Goal: Task Accomplishment & Management: Complete application form

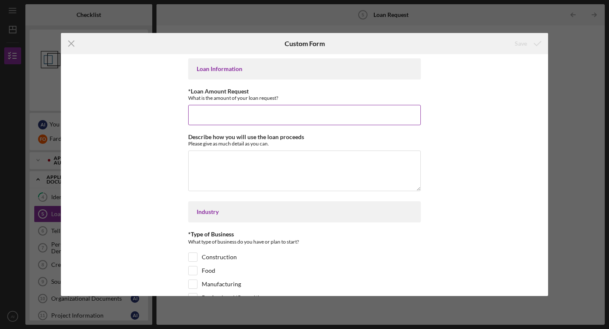
click at [257, 110] on input "*Loan Amount Request" at bounding box center [304, 115] width 233 height 20
type input "$50"
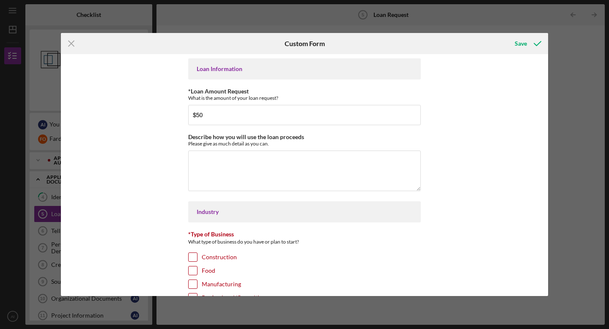
click at [158, 162] on div "Loan Information *Loan Amount Request What is the amount of your loan request? …" at bounding box center [304, 175] width 487 height 242
drag, startPoint x: 188, startPoint y: 137, endPoint x: 278, endPoint y: 144, distance: 89.6
click at [278, 144] on div "Describe how you will use the loan proceeds Please give as much detail as you c…" at bounding box center [304, 140] width 233 height 13
copy div "Describe how you will use the loan proceeds Please give as much detail as you c…"
click at [271, 173] on textarea "Describe how you will use the loan proceeds" at bounding box center [304, 171] width 233 height 41
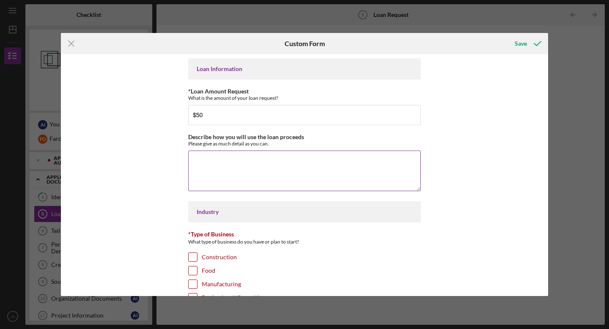
paste textarea "loan proceeds will be used to support the launch of CarePoint Labs by covering …"
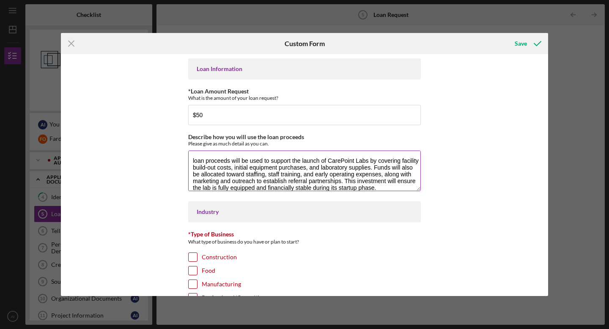
scroll to position [0, 0]
click at [191, 159] on textarea "loan proceeds will be used to support the launch of CarePoint Labs by covering …" at bounding box center [304, 171] width 233 height 41
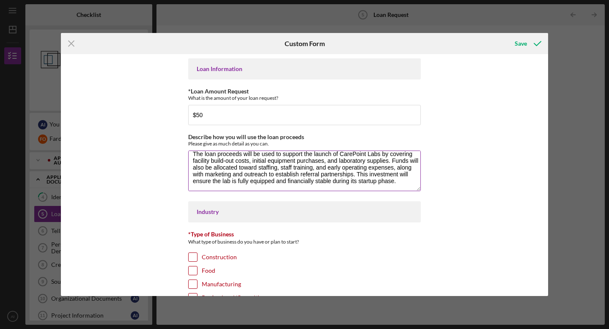
drag, startPoint x: 357, startPoint y: 175, endPoint x: 402, endPoint y: 182, distance: 46.3
click at [402, 182] on textarea "The loan proceeds will be used to support the launch of CarePoint Labs by cover…" at bounding box center [304, 171] width 233 height 41
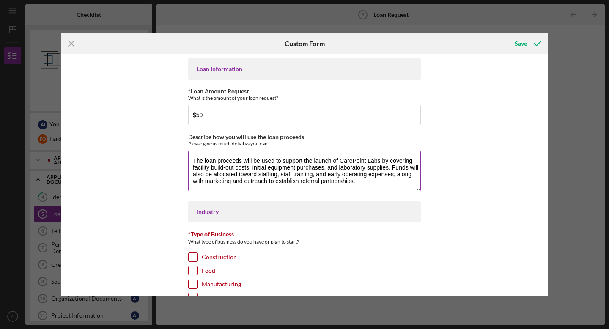
scroll to position [0, 0]
click at [380, 162] on textarea "The loan proceeds will be used to support the launch of CarePoint Labs by cover…" at bounding box center [304, 171] width 233 height 41
drag, startPoint x: 189, startPoint y: 167, endPoint x: 252, endPoint y: 169, distance: 63.1
click at [252, 169] on textarea "The loan proceeds will be used to support the launch of CarePoint Labs by cover…" at bounding box center [304, 171] width 233 height 41
type textarea "The loan proceeds will be used to support the launch of CarePoint Labs by cover…"
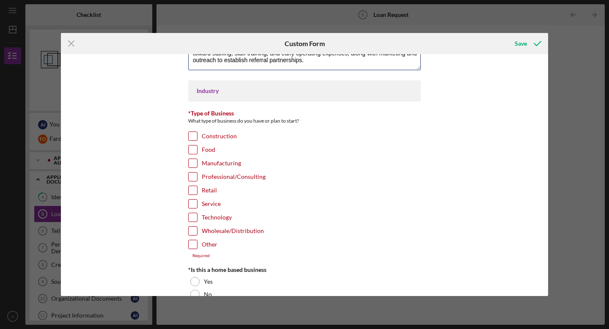
scroll to position [127, 0]
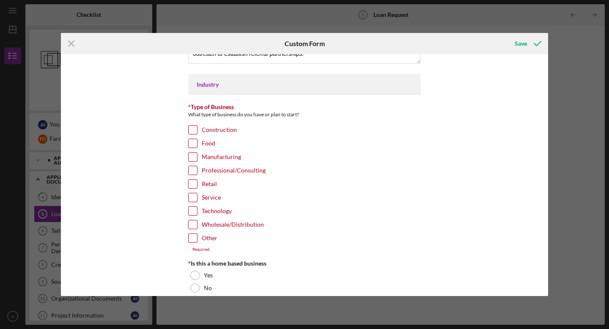
click at [195, 209] on input "Technology" at bounding box center [193, 211] width 8 height 8
checkbox input "true"
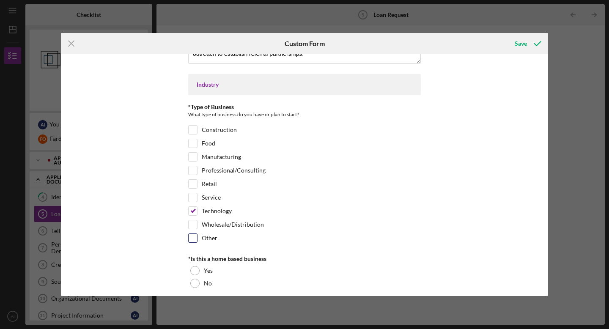
click at [193, 239] on input "Other" at bounding box center [193, 238] width 8 height 8
checkbox input "true"
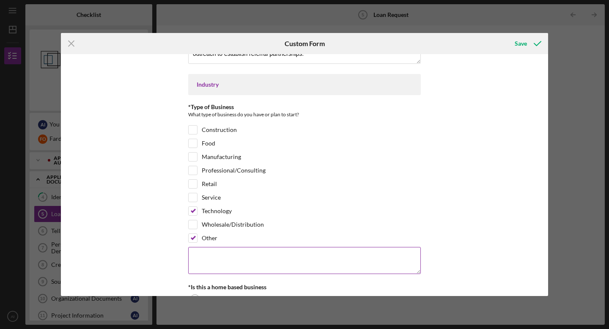
click at [200, 258] on textarea at bounding box center [304, 260] width 233 height 27
type textarea "H"
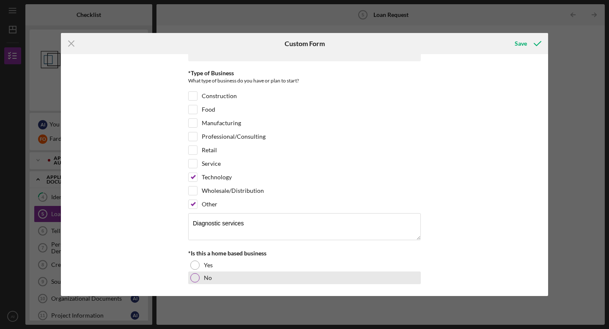
click at [230, 278] on div "No" at bounding box center [304, 278] width 233 height 13
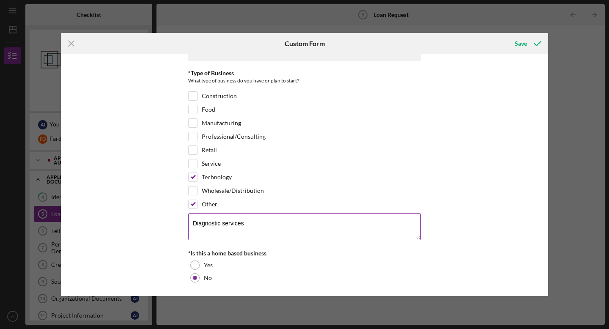
click at [190, 223] on textarea "Diagnostic services" at bounding box center [304, 226] width 233 height 27
click at [254, 223] on textarea "Healthcare - Diagnostic services" at bounding box center [304, 226] width 233 height 27
type textarea "Healthcare - Diagnostic services"
click at [517, 43] on div "Save" at bounding box center [521, 43] width 12 height 17
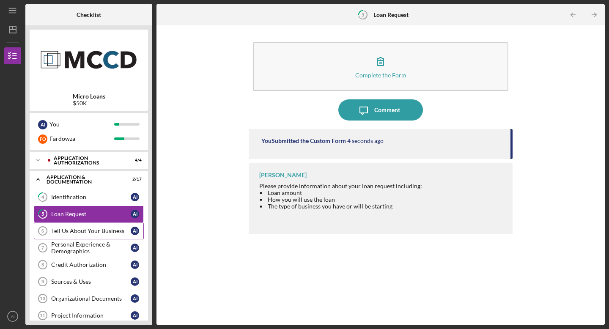
click at [70, 230] on div "Tell Us About Your Business" at bounding box center [91, 231] width 80 height 7
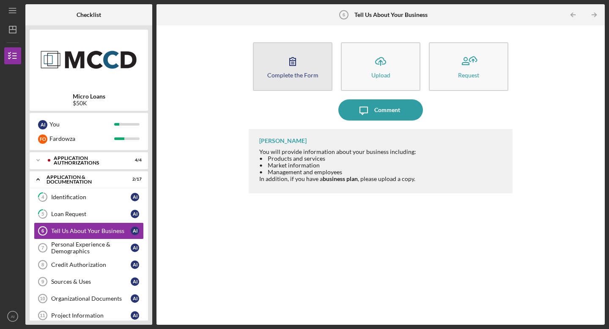
click at [294, 74] on div "Complete the Form" at bounding box center [292, 75] width 51 height 6
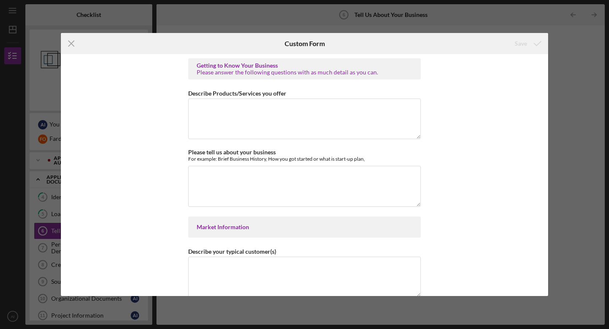
click at [171, 84] on div "Getting to Know Your Business Please answer the following questions with as muc…" at bounding box center [304, 175] width 487 height 242
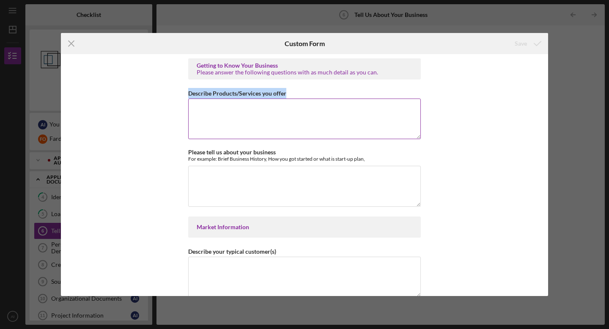
drag, startPoint x: 187, startPoint y: 92, endPoint x: 296, endPoint y: 96, distance: 108.8
click at [296, 96] on div "Describe Products/Services you offer" at bounding box center [304, 93] width 233 height 11
copy label "Describe Products/Services you offer"
click at [228, 121] on textarea "Describe Products/Services you offer" at bounding box center [304, 119] width 233 height 41
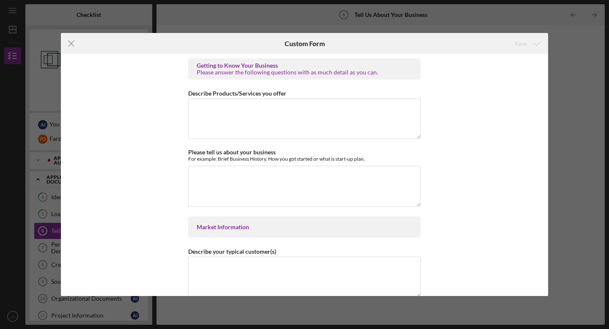
click at [146, 91] on div "Getting to Know Your Business Please answer the following questions with as muc…" at bounding box center [304, 175] width 487 height 242
click at [260, 121] on textarea "Describe Products/Services you offer" at bounding box center [304, 119] width 233 height 41
paste textarea "CarePoint Labs Inc. will provide clinical laboratory testing services including…"
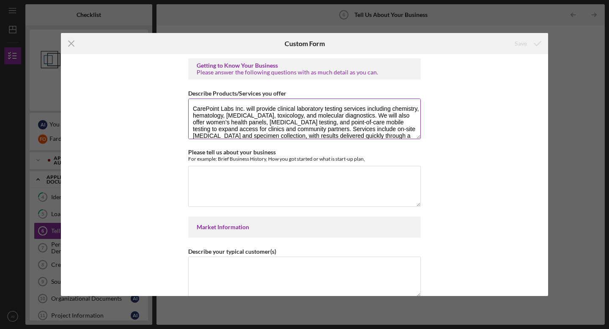
scroll to position [7, 0]
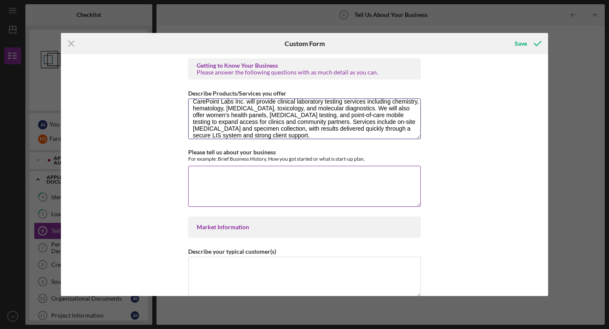
type textarea "CarePoint Labs Inc. will provide clinical laboratory testing services including…"
drag, startPoint x: 189, startPoint y: 152, endPoint x: 370, endPoint y: 157, distance: 181.6
click at [371, 157] on div "Please tell us about your business For example: Brief Business History, How you…" at bounding box center [304, 155] width 233 height 13
drag, startPoint x: 187, startPoint y: 151, endPoint x: 371, endPoint y: 162, distance: 183.5
click at [371, 162] on div "Please tell us about your business For example: Brief Business History, How you…" at bounding box center [304, 178] width 233 height 59
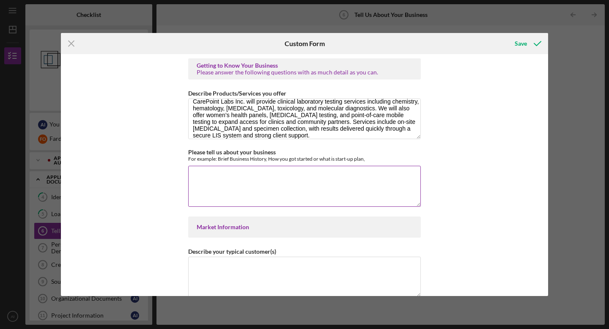
copy label
click at [224, 190] on textarea "Please tell us about your business" at bounding box center [304, 186] width 233 height 41
paste textarea "LoreMipsu Dolo Sit. am c adipi-el seddoeiusmo temporinc utlaboreet dolor ma ali…"
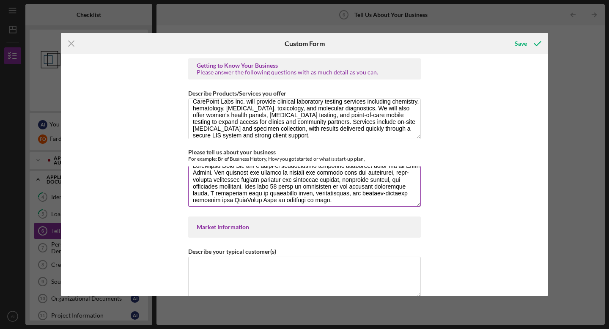
scroll to position [8, 0]
click at [415, 188] on textarea "Please tell us about your business" at bounding box center [304, 186] width 233 height 41
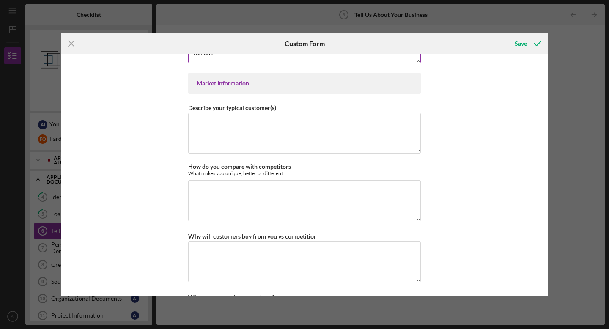
scroll to position [148, 0]
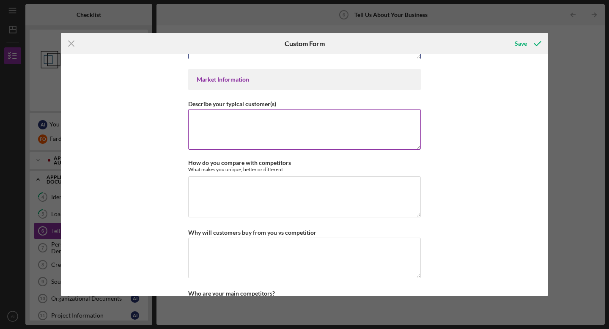
type textarea "LoreMipsu Dolo Sit. am c adipi-el seddoeiusmo temporinc utlaboreet dolor ma ali…"
drag, startPoint x: 187, startPoint y: 102, endPoint x: 292, endPoint y: 105, distance: 104.5
click at [292, 105] on div "Describe your typical customer(s)" at bounding box center [304, 104] width 233 height 11
copy label "Describe your typical customer(s)"
click at [263, 124] on textarea "Describe your typical customer(s)" at bounding box center [304, 129] width 233 height 41
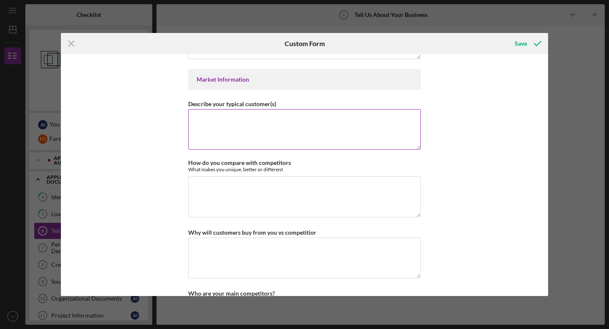
paste textarea "Our typical customers are healthcare providers and organizations that rely on a…"
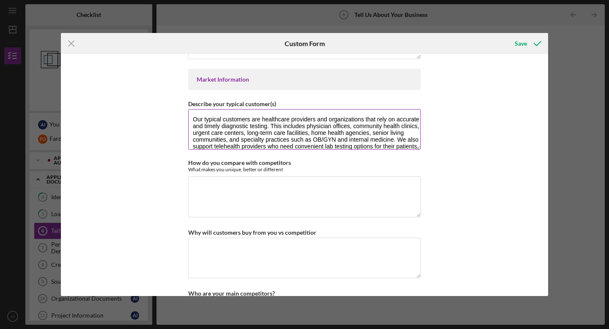
scroll to position [7, 0]
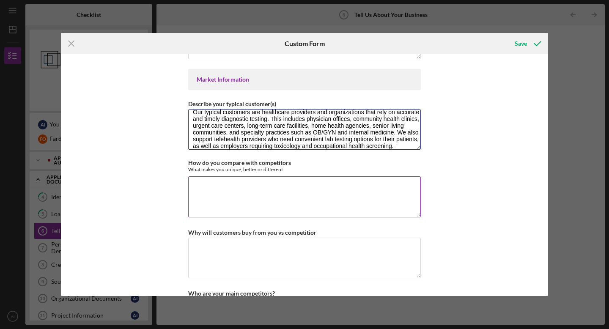
type textarea "Our typical customers are healthcare providers and organizations that rely on a…"
click at [209, 194] on textarea "How do you compare with competitors" at bounding box center [304, 196] width 233 height 41
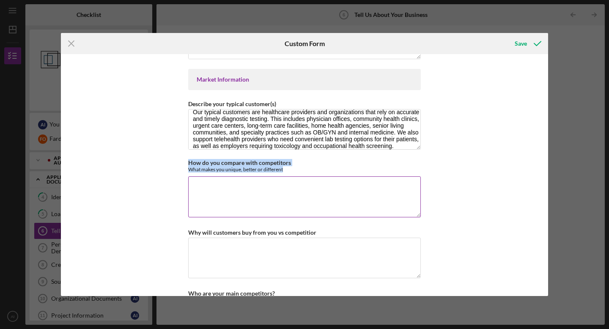
drag, startPoint x: 188, startPoint y: 162, endPoint x: 295, endPoint y: 169, distance: 107.7
click at [295, 169] on div "How do you compare with competitors What makes you unique, better or different" at bounding box center [304, 166] width 233 height 13
copy div "How do you compare with competitors What makes you unique, better or different"
click at [262, 196] on textarea "How do you compare with competitors" at bounding box center [304, 196] width 233 height 41
paste textarea "CarePoint Labs differentiates itself from competitors by combining advanced dia…"
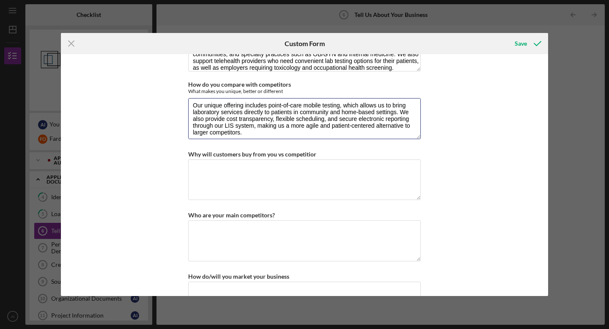
scroll to position [242, 0]
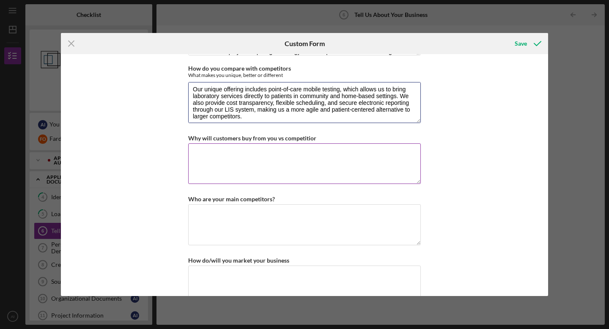
type textarea "CarePoint Labs differentiates itself from competitors by combining advanced dia…"
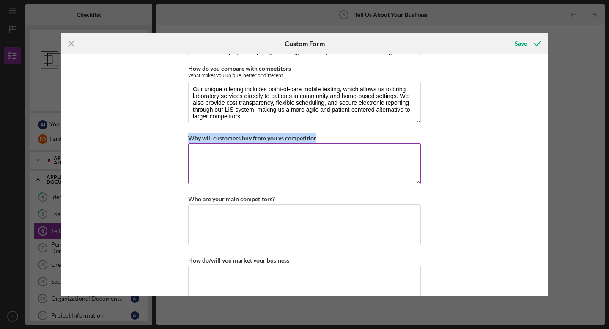
drag, startPoint x: 188, startPoint y: 136, endPoint x: 335, endPoint y: 138, distance: 147.3
click at [335, 138] on div "Why will customers buy from you vs competitior" at bounding box center [304, 138] width 233 height 11
copy label "Why will customers buy from you vs competitior"
click at [234, 154] on textarea "Why will customers buy from you vs competitior" at bounding box center [304, 163] width 233 height 41
paste textarea "Customers will choose CarePoint Labs because we provide faster turnaround times…"
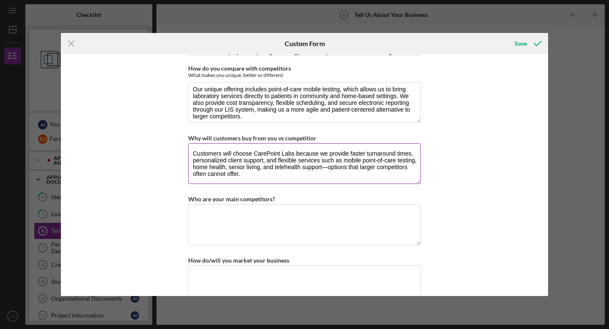
drag, startPoint x: 191, startPoint y: 167, endPoint x: 262, endPoint y: 167, distance: 71.1
click at [262, 167] on textarea "Customers will choose CarePoint Labs because we provide faster turnaround times…" at bounding box center [304, 163] width 233 height 41
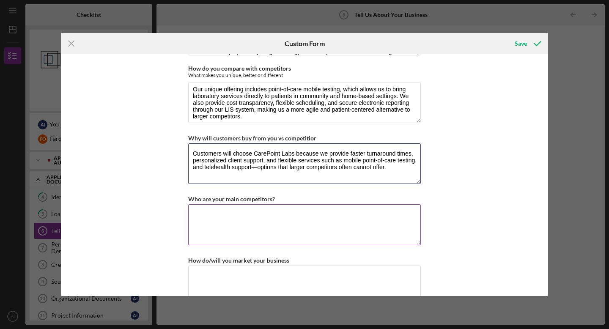
type textarea "Customers will choose CarePoint Labs because we provide faster turnaround times…"
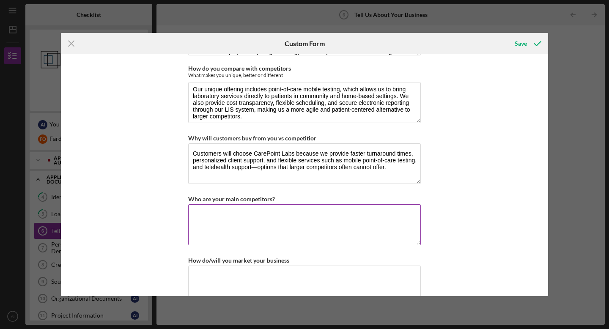
click at [268, 219] on textarea "Who are your main competitors?" at bounding box center [304, 224] width 233 height 41
drag, startPoint x: 182, startPoint y: 196, endPoint x: 286, endPoint y: 197, distance: 104.1
click at [286, 197] on div "Getting to Know Your Business Please answer the following questions with as muc…" at bounding box center [304, 175] width 487 height 242
copy label "Who are your main competitors?"
click at [236, 216] on textarea "Who are your main competitors?" at bounding box center [304, 224] width 233 height 41
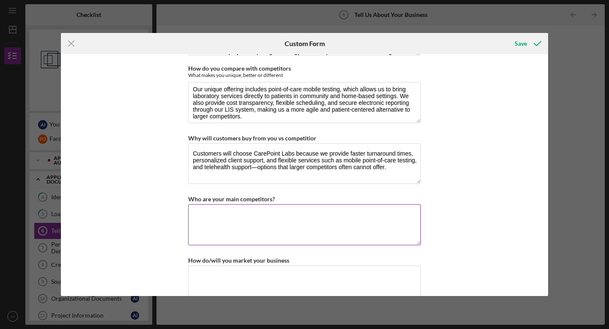
paste textarea "Our main competitors are large national reference laboratories such as Labcorp …"
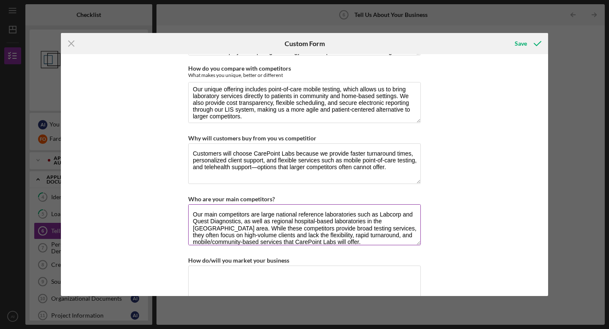
scroll to position [0, 0]
click at [193, 215] on textarea "Our main competitors are large national reference laboratories such as Labcorp …" at bounding box center [304, 224] width 233 height 41
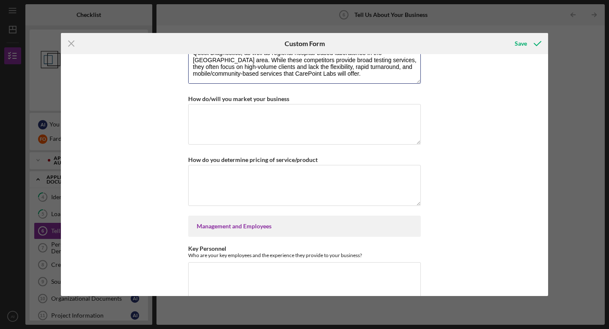
scroll to position [403, 0]
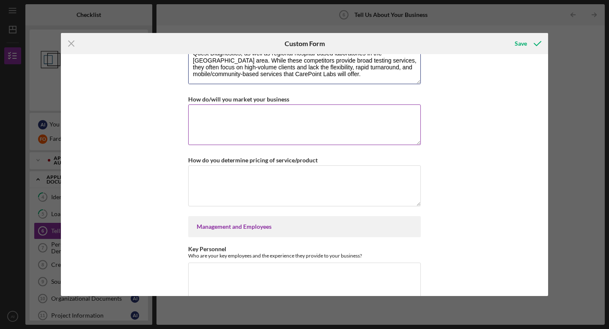
type textarea "Our main competitors are large national reference laboratories such as Labcorp …"
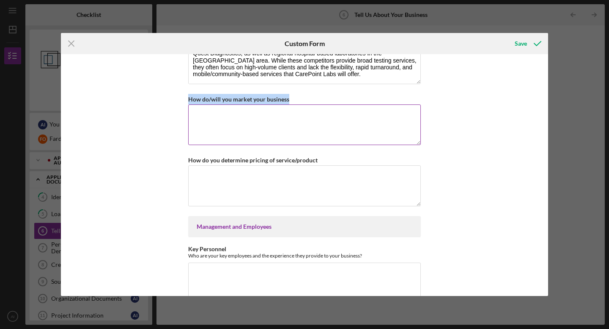
drag, startPoint x: 189, startPoint y: 97, endPoint x: 292, endPoint y: 99, distance: 102.8
click at [292, 99] on div "How do/will you market your business" at bounding box center [304, 99] width 233 height 11
copy label "How do/will you market your business"
click at [256, 122] on textarea "How do/will you market your business" at bounding box center [304, 125] width 233 height 41
paste textarea "We will market CarePoint Labs through a combination of direct outreach, communi…"
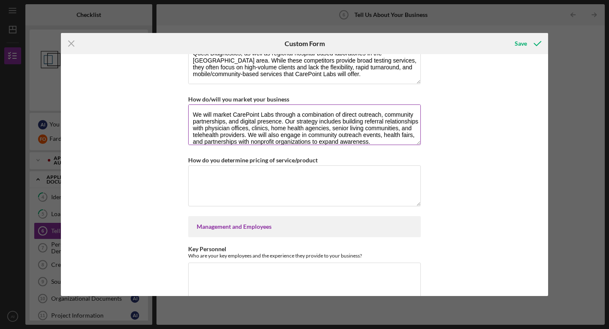
scroll to position [35, 0]
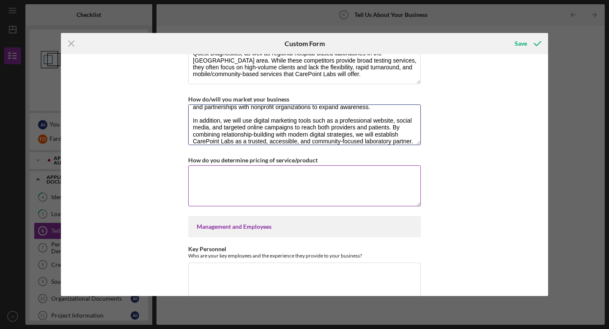
type textarea "We will market CarePoint Labs through a combination of direct outreach, communi…"
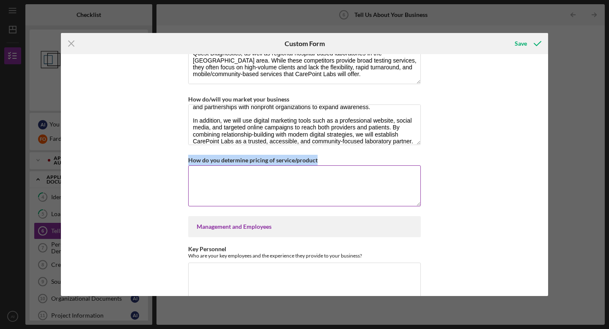
drag, startPoint x: 187, startPoint y: 157, endPoint x: 327, endPoint y: 157, distance: 140.5
click at [327, 157] on div "How do you determine pricing of service/product" at bounding box center [304, 160] width 233 height 11
copy label "How do you determine pricing of service/product"
click at [279, 185] on textarea "How do you determine pricing of service/product" at bounding box center [304, 185] width 233 height 41
paste textarea "We determine pricing by evaluating industry benchmarks, Medicare and insurance …"
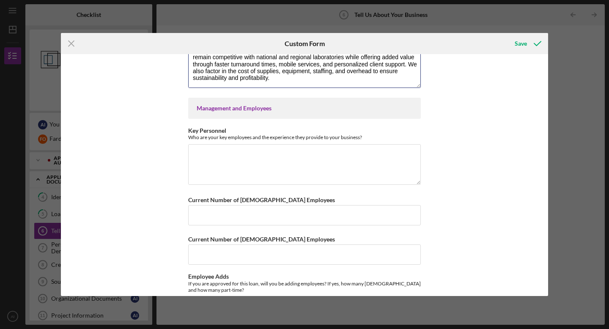
scroll to position [529, 0]
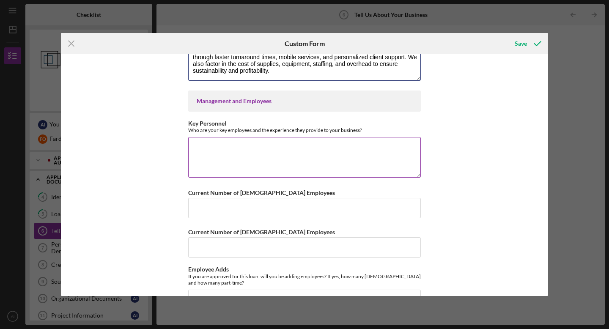
type textarea "We determine pricing by evaluating industry benchmarks, Medicare and insurance …"
drag, startPoint x: 187, startPoint y: 118, endPoint x: 382, endPoint y: 130, distance: 195.0
click at [382, 130] on div "Key Personnel Who are your key employees and the experience they provide to you…" at bounding box center [304, 126] width 233 height 13
copy div "Key Personnel Who are your key employees and the experience they provide to you…"
click at [261, 123] on div "Key Personnel Who are your key employees and the experience they provide to you…" at bounding box center [304, 126] width 233 height 13
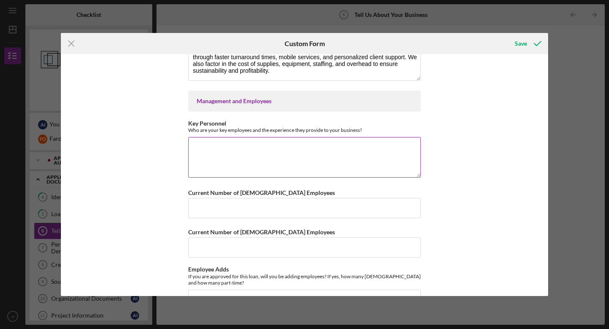
click at [254, 151] on textarea "Key Personnel" at bounding box center [304, 157] width 233 height 41
paste textarea "Lor Ipsumdolo Sitametc Adipi, Elitsed & Doeiusmodt Incididu – 50+ utlab et d ma…"
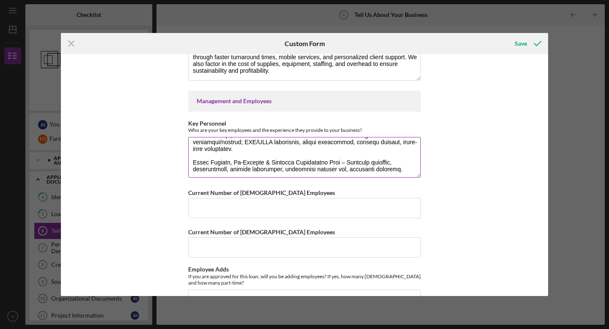
scroll to position [0, 0]
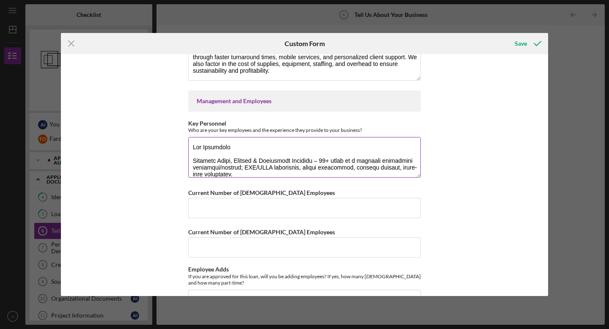
click at [193, 159] on textarea "Key Personnel" at bounding box center [304, 157] width 233 height 41
drag, startPoint x: 195, startPoint y: 153, endPoint x: 187, endPoint y: 143, distance: 13.2
click at [187, 143] on div "Getting to Know Your Business Please answer the following questions with as muc…" at bounding box center [304, 175] width 487 height 242
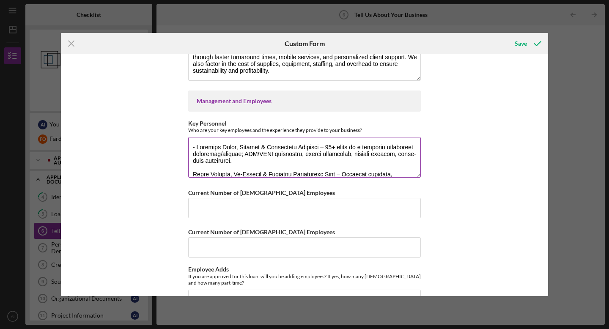
click at [190, 173] on textarea "Key Personnel" at bounding box center [304, 157] width 233 height 41
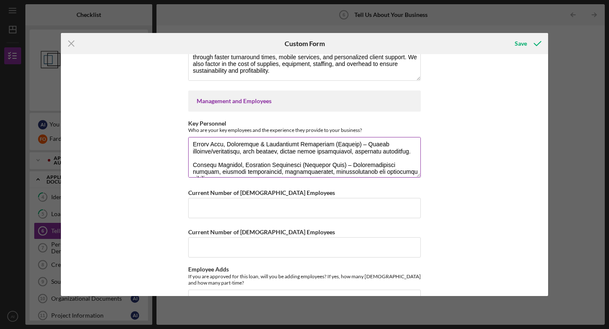
scroll to position [52, 0]
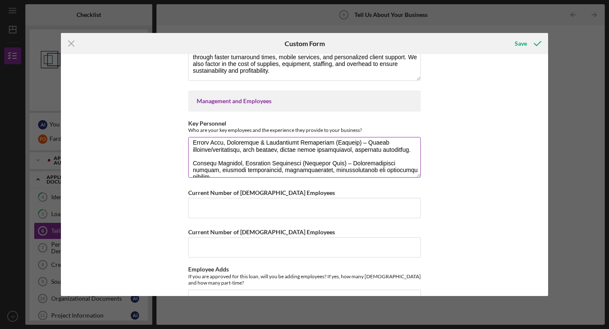
click at [193, 141] on textarea "Key Personnel" at bounding box center [304, 157] width 233 height 41
click at [191, 161] on textarea "Key Personnel" at bounding box center [304, 157] width 233 height 41
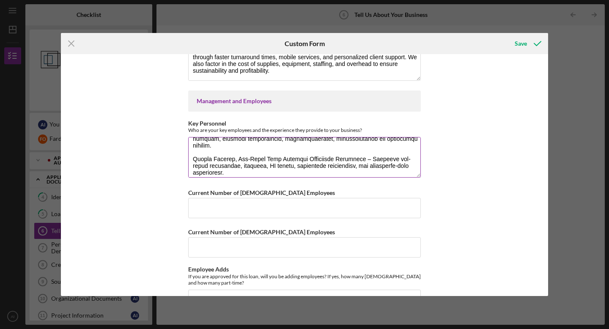
scroll to position [89, 0]
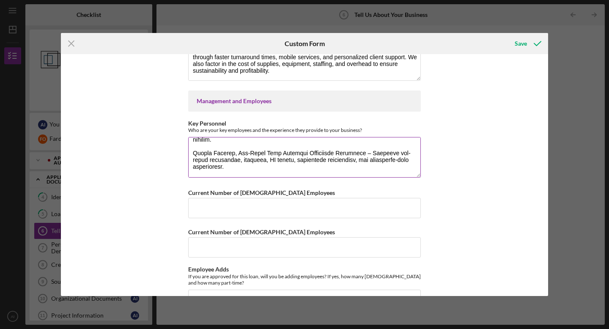
click at [191, 145] on textarea "Key Personnel" at bounding box center [304, 157] width 233 height 41
click at [192, 170] on textarea "Key Personnel" at bounding box center [304, 157] width 233 height 41
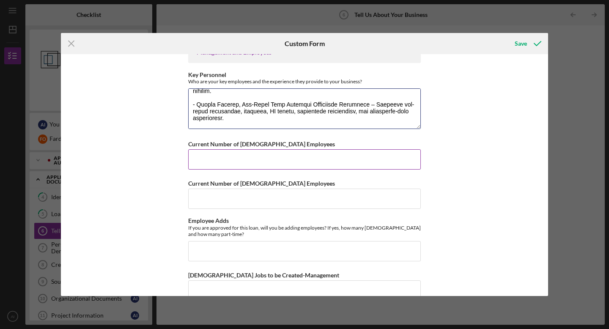
scroll to position [578, 0]
type textarea "- Loremips Dolor, Sitamet & Consectetu Adipisci – 98+ elits do e temporin utlab…"
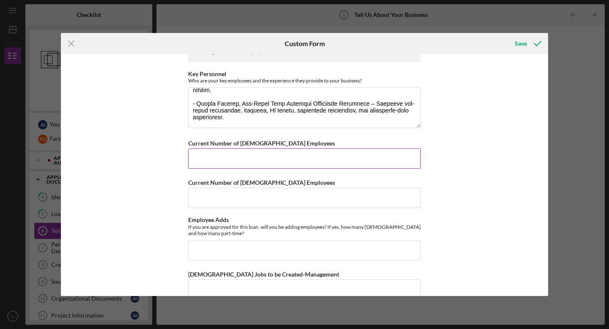
click at [213, 160] on input "Current Number of [DEMOGRAPHIC_DATA] Employees" at bounding box center [304, 159] width 233 height 20
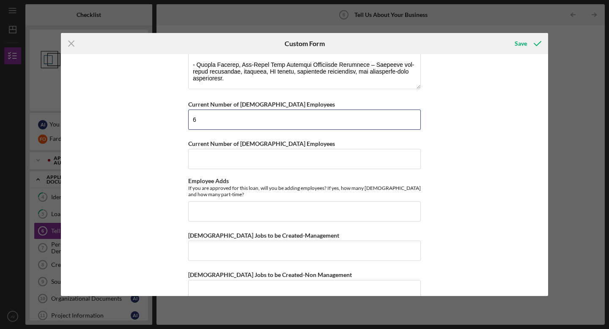
scroll to position [626, 0]
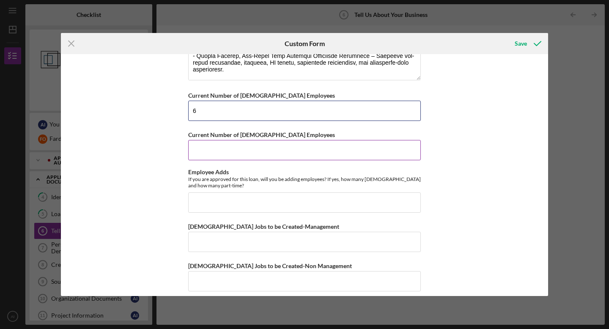
type input "6"
click at [206, 148] on input "Current Number of [DEMOGRAPHIC_DATA] Employees" at bounding box center [304, 150] width 233 height 20
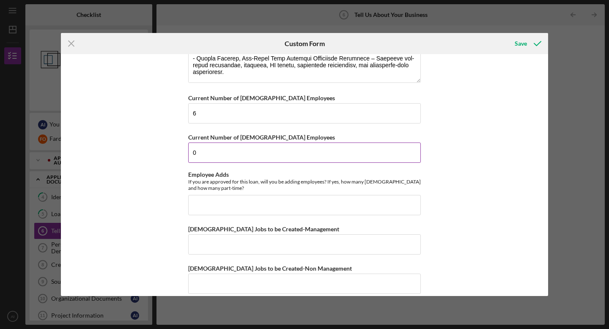
scroll to position [618, 0]
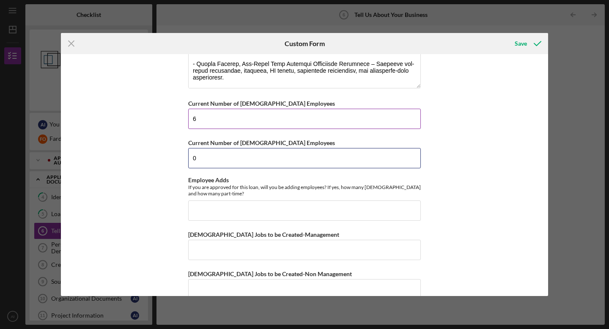
type input "0"
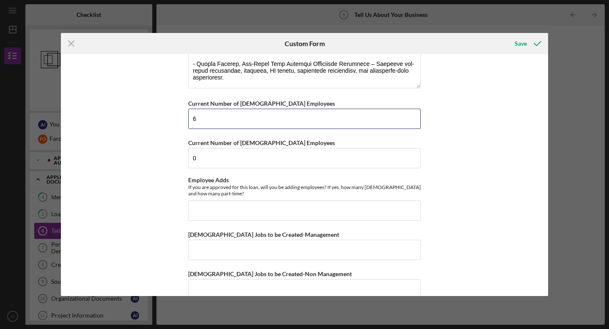
drag, startPoint x: 209, startPoint y: 119, endPoint x: 185, endPoint y: 118, distance: 23.7
click at [185, 118] on div "Getting to Know Your Business Please answer the following questions with as muc…" at bounding box center [304, 175] width 487 height 242
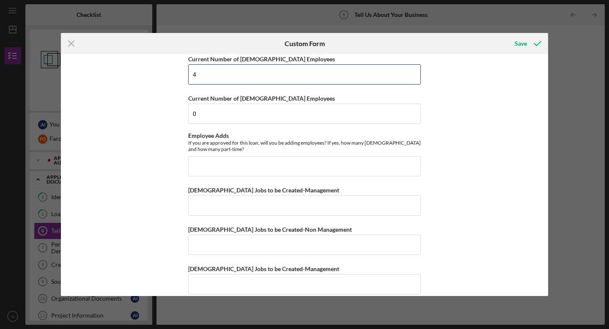
scroll to position [664, 0]
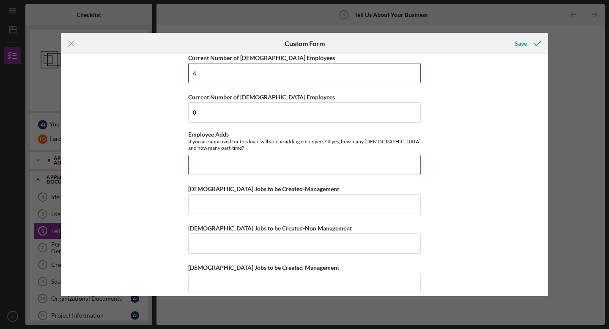
type input "4"
click at [211, 166] on input "Employee Adds" at bounding box center [304, 165] width 233 height 20
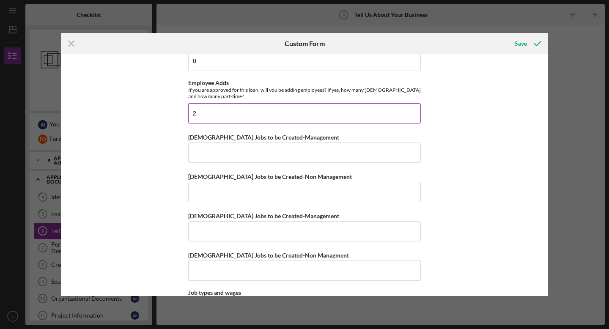
scroll to position [716, 0]
type input "2"
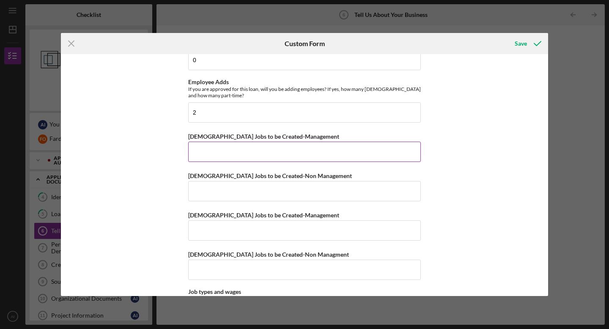
click at [217, 151] on input "[DEMOGRAPHIC_DATA] Jobs to be Created-Management" at bounding box center [304, 152] width 233 height 20
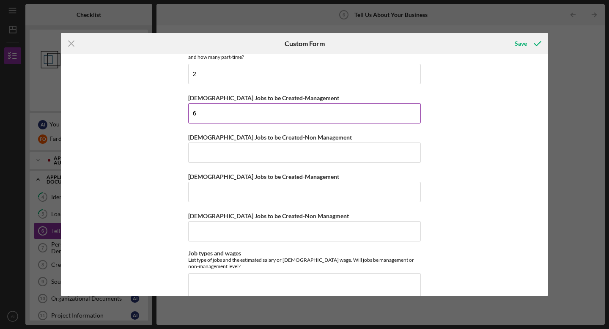
scroll to position [763, 0]
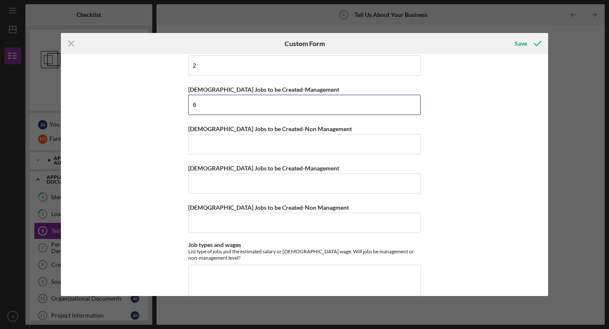
drag, startPoint x: 206, startPoint y: 104, endPoint x: 178, endPoint y: 102, distance: 28.4
click at [178, 102] on div "Getting to Know Your Business Please answer the following questions with as muc…" at bounding box center [304, 175] width 487 height 242
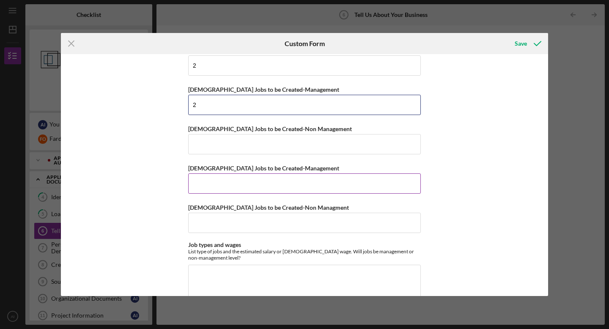
type input "2"
click at [200, 179] on input "[DEMOGRAPHIC_DATA] Jobs to be Created-Management" at bounding box center [304, 183] width 233 height 20
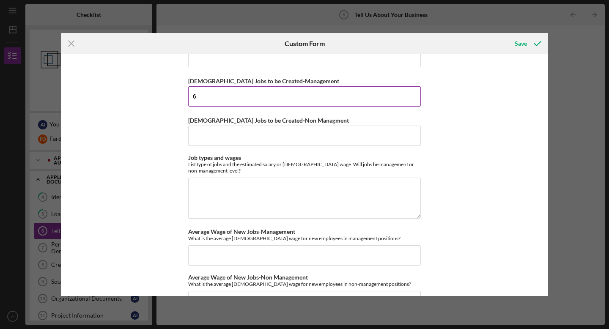
scroll to position [851, 0]
type input "6"
click at [204, 134] on input "[DEMOGRAPHIC_DATA] Jobs to be Created-Non Managment" at bounding box center [304, 135] width 233 height 20
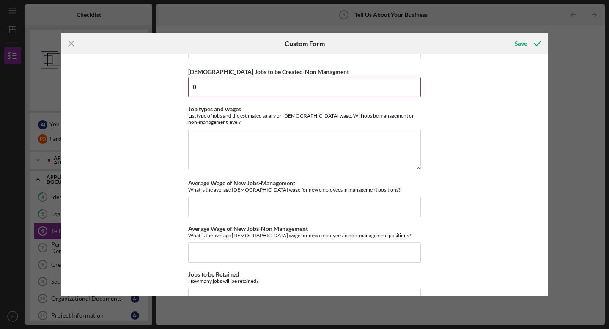
scroll to position [902, 0]
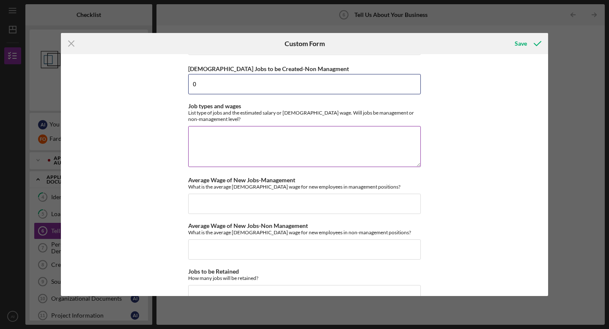
type input "0"
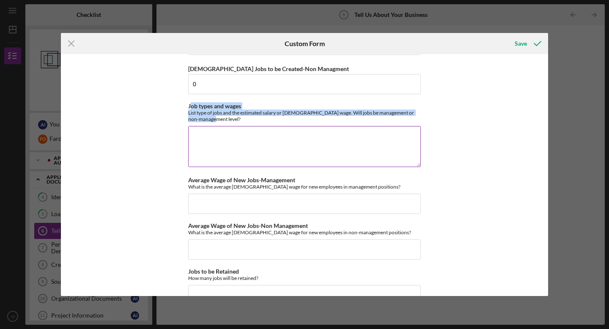
drag, startPoint x: 188, startPoint y: 105, endPoint x: 210, endPoint y: 116, distance: 24.4
click at [210, 116] on div "Job types and wages List type of jobs and the estimated salary or [DEMOGRAPHIC_…" at bounding box center [304, 112] width 233 height 19
drag, startPoint x: 187, startPoint y: 102, endPoint x: 206, endPoint y: 116, distance: 23.6
click at [206, 116] on div "Job types and wages List type of jobs and the estimated salary or [DEMOGRAPHIC_…" at bounding box center [304, 112] width 233 height 19
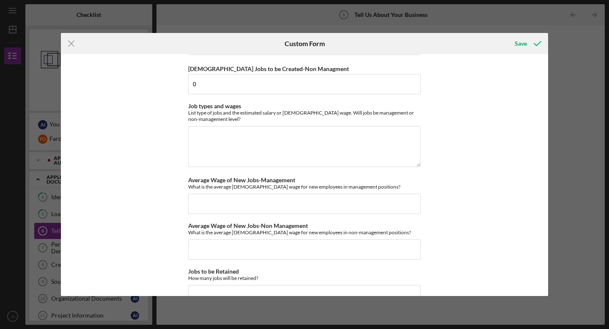
click at [154, 126] on div "Getting to Know Your Business Please answer the following questions with as muc…" at bounding box center [304, 175] width 487 height 242
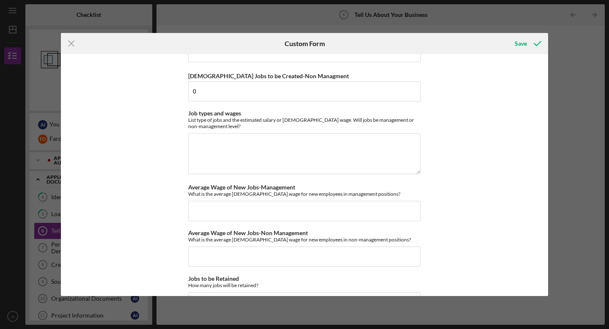
scroll to position [894, 0]
click at [521, 43] on div "Save" at bounding box center [521, 43] width 12 height 17
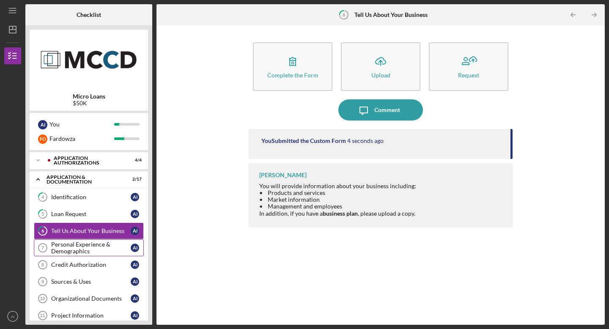
click at [74, 247] on div "Personal Experience & Demographics" at bounding box center [91, 248] width 80 height 14
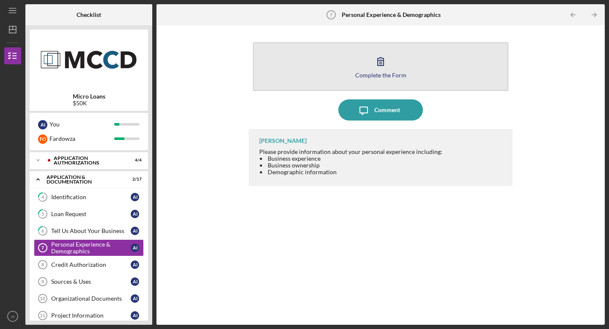
click at [385, 66] on icon "button" at bounding box center [380, 61] width 21 height 21
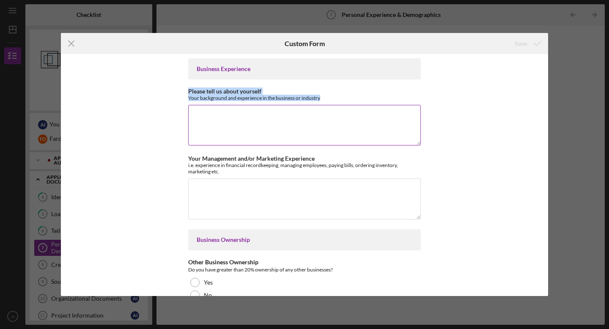
drag, startPoint x: 187, startPoint y: 90, endPoint x: 324, endPoint y: 99, distance: 137.0
click at [324, 99] on div "Please tell us about yourself Your background and experience in the business or…" at bounding box center [304, 94] width 233 height 13
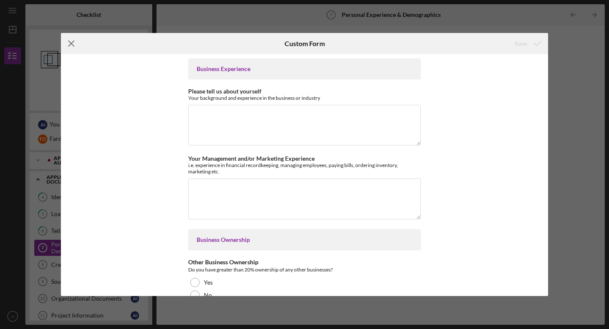
click at [72, 43] on line at bounding box center [72, 44] width 6 height 6
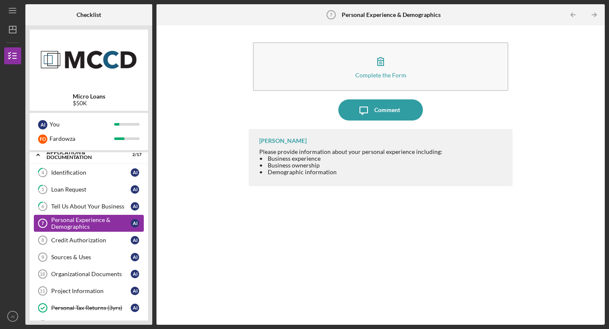
scroll to position [26, 0]
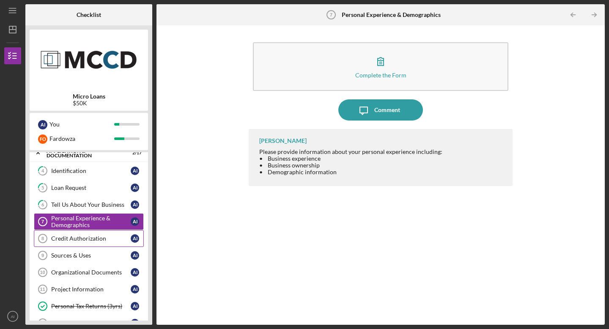
click at [96, 237] on div "Credit Authorization" at bounding box center [91, 238] width 80 height 7
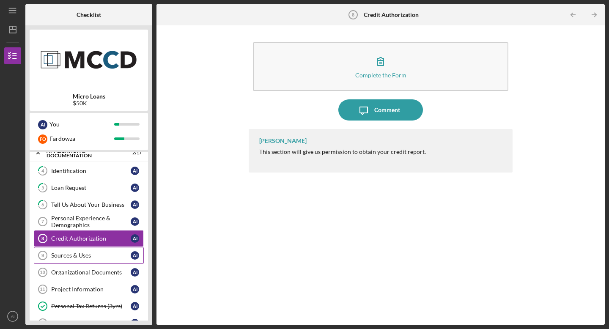
click at [85, 255] on div "Sources & Uses" at bounding box center [91, 255] width 80 height 7
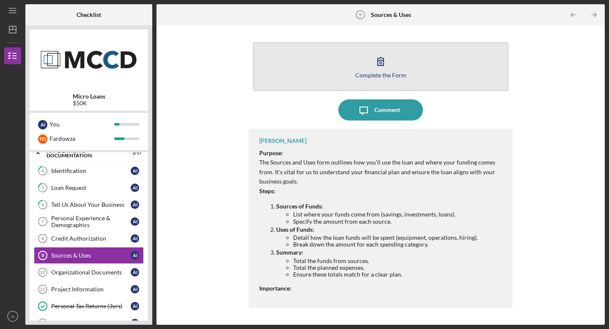
click at [374, 77] on div "Complete the Form" at bounding box center [380, 75] width 51 height 6
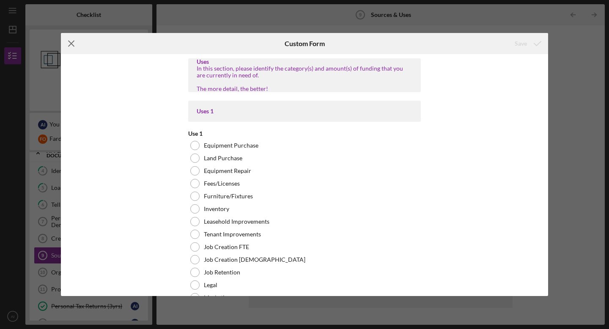
click at [68, 44] on icon "Icon/Menu Close" at bounding box center [71, 43] width 21 height 21
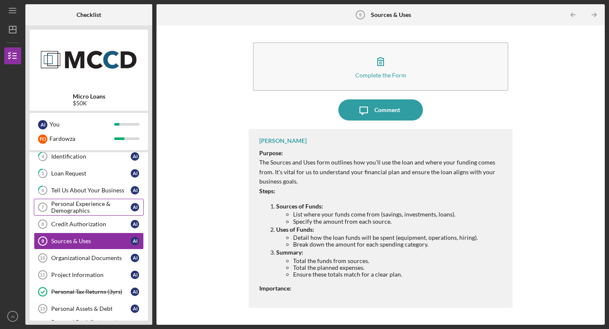
scroll to position [39, 0]
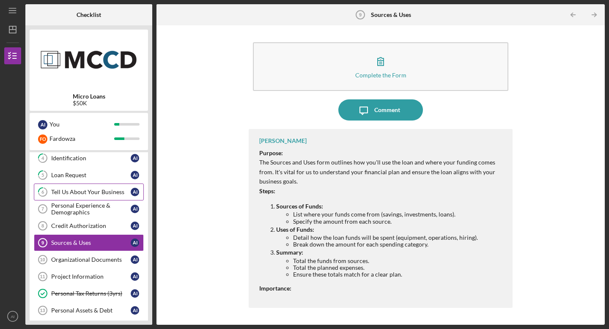
click at [66, 191] on div "Tell Us About Your Business" at bounding box center [91, 192] width 80 height 7
